Goal: Transaction & Acquisition: Purchase product/service

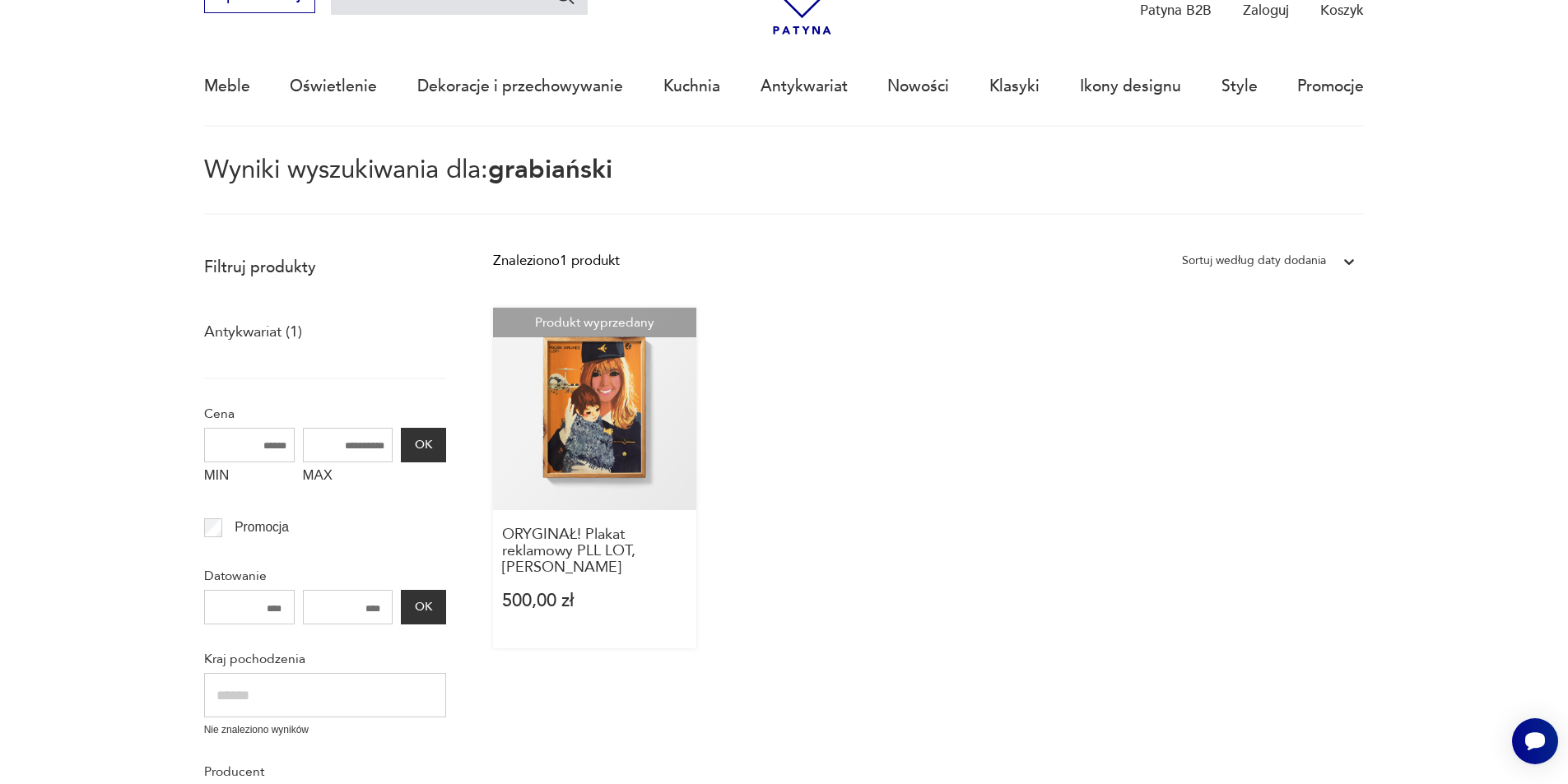
click at [579, 434] on link "Produkt wyprzedany ORYGINAŁ! Plakat reklamowy PLL LOT, [PERSON_NAME] 500,00 zł" at bounding box center [595, 478] width 204 height 340
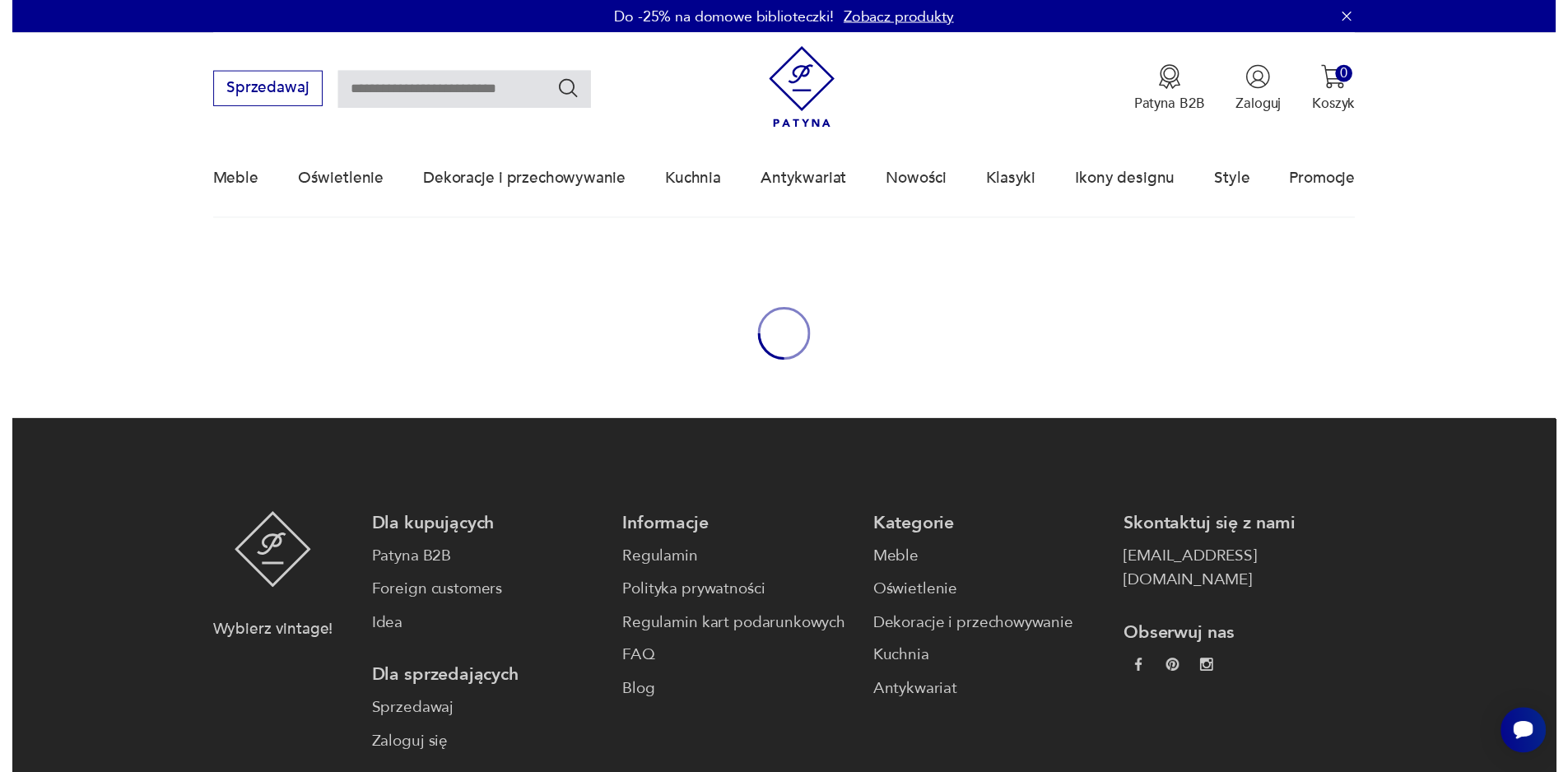
scroll to position [83, 0]
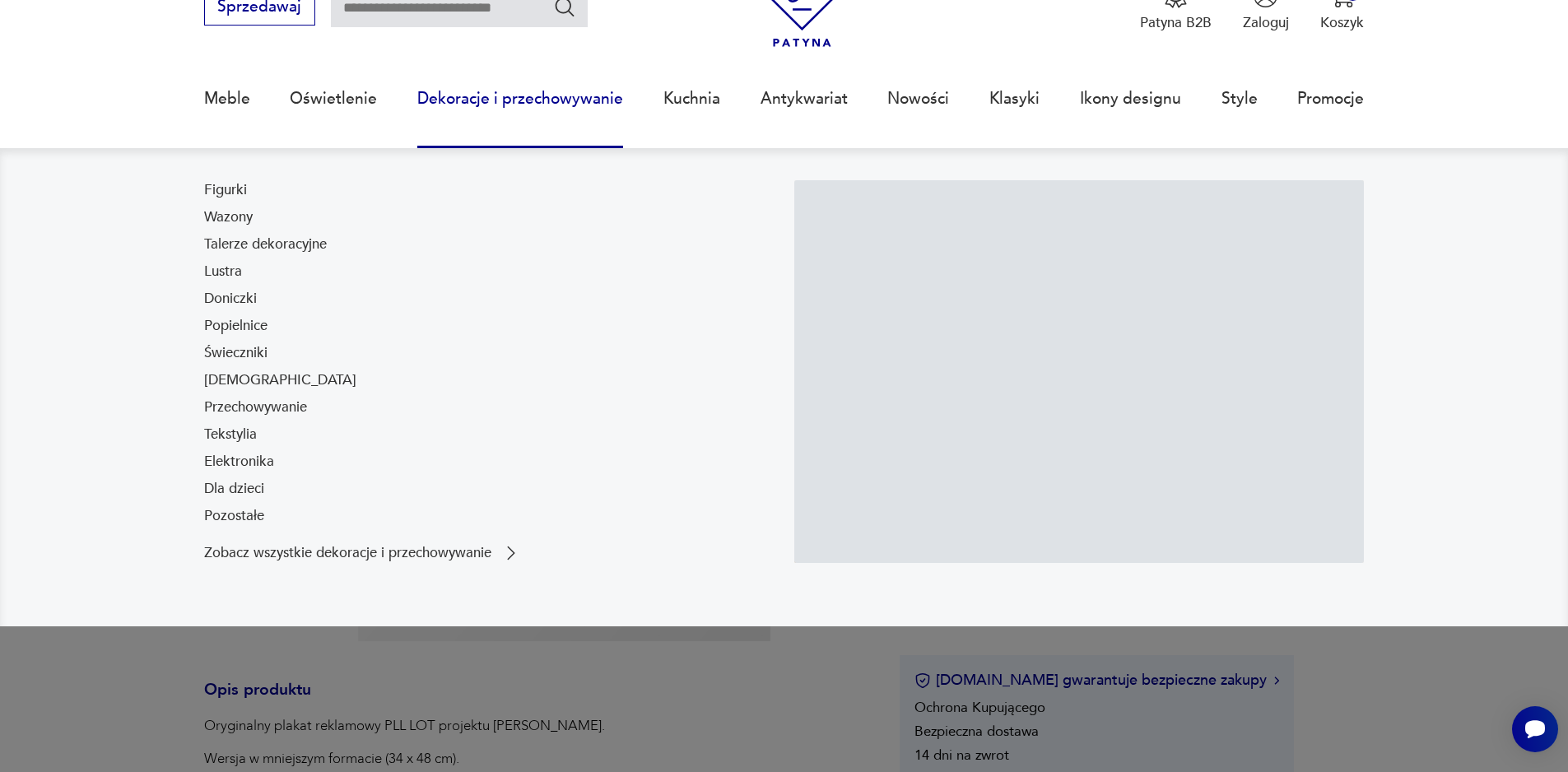
click at [542, 495] on div "Figurki Wazony Talerze dekoracyjne Lustra Doniczki Popielnice Świeczniki [DEMOG…" at bounding box center [490, 356] width 571 height 353
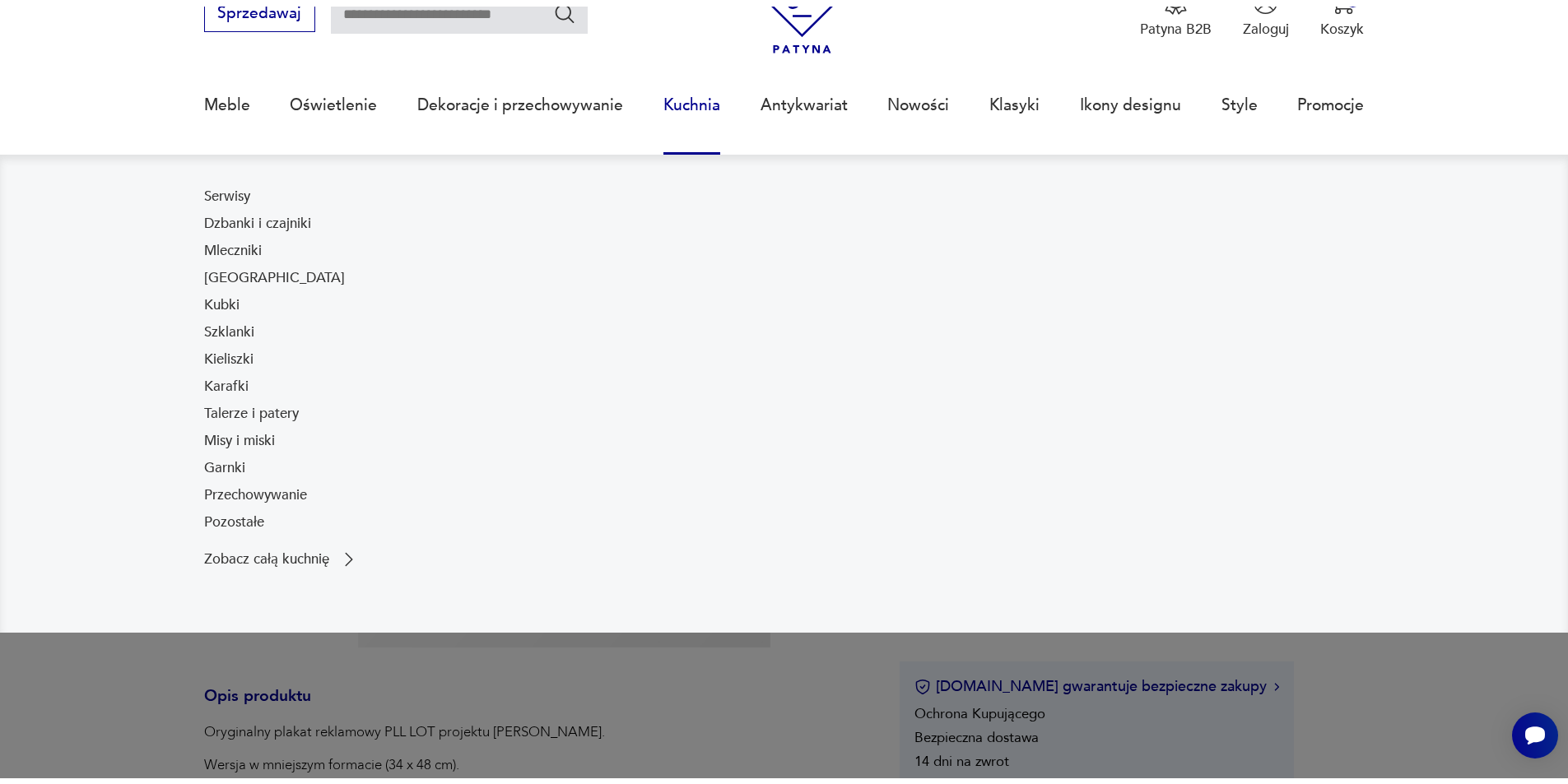
scroll to position [0, 0]
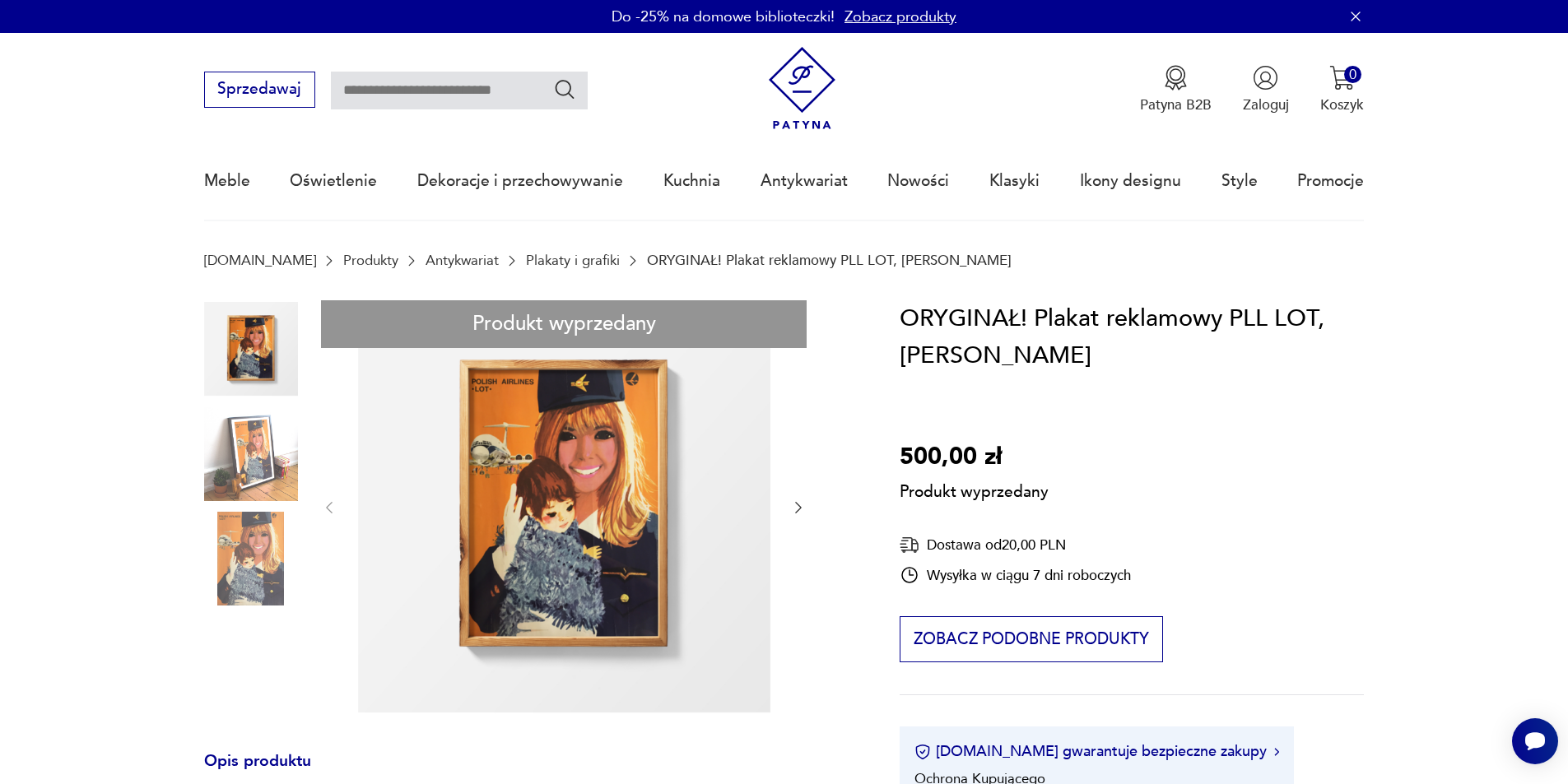
click at [461, 87] on input "text" at bounding box center [460, 90] width 257 height 38
